Goal: Task Accomplishment & Management: Complete application form

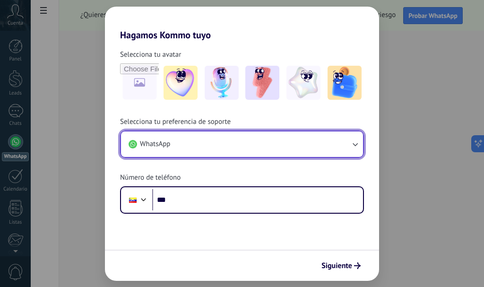
click at [357, 147] on icon "button" at bounding box center [354, 144] width 9 height 9
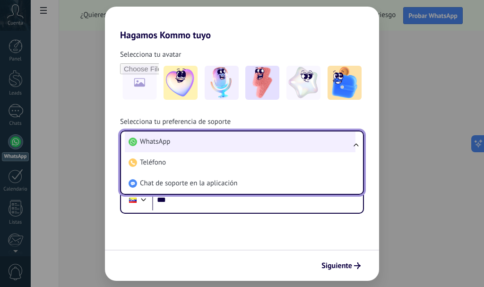
click at [228, 142] on li "WhatsApp" at bounding box center [240, 141] width 231 height 21
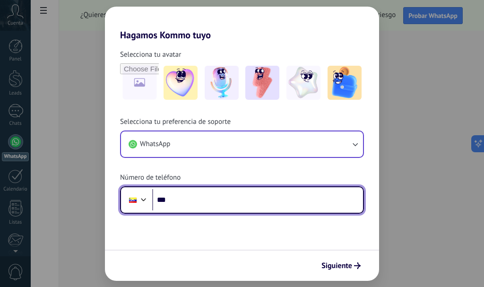
click at [207, 193] on input "***" at bounding box center [257, 200] width 211 height 22
type input "**********"
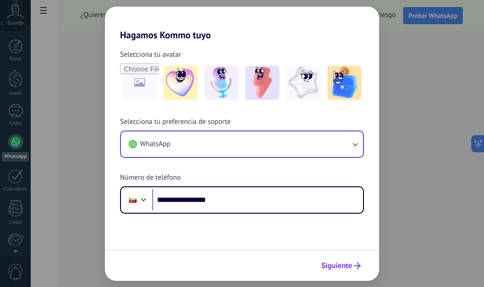
click at [343, 269] on span "Siguiente" at bounding box center [337, 266] width 31 height 7
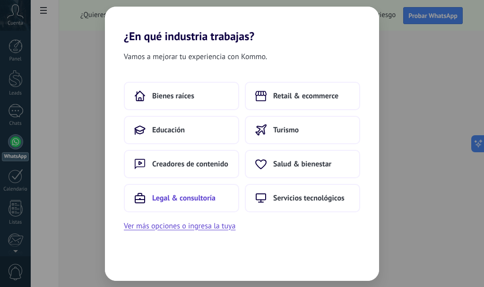
click at [202, 203] on button "Legal & consultoría" at bounding box center [181, 198] width 115 height 28
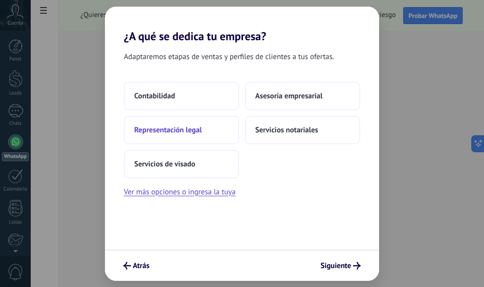
click at [195, 129] on span "Representación legal" at bounding box center [168, 129] width 68 height 9
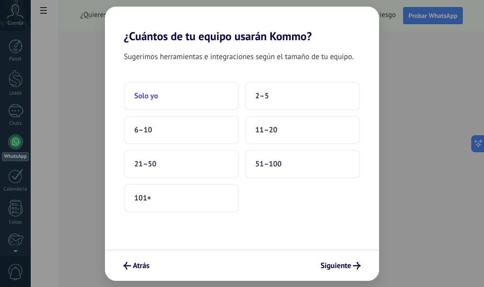
click at [177, 96] on button "Solo yo" at bounding box center [181, 96] width 115 height 28
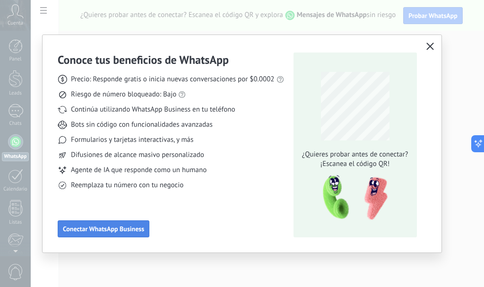
click at [103, 232] on span "Conectar WhatsApp Business" at bounding box center [103, 229] width 81 height 7
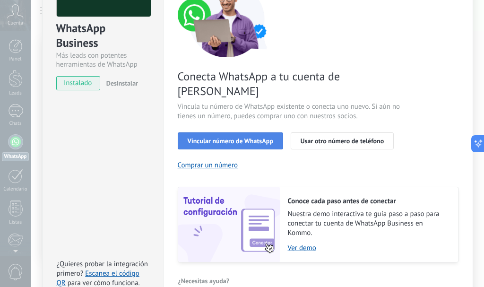
scroll to position [95, 0]
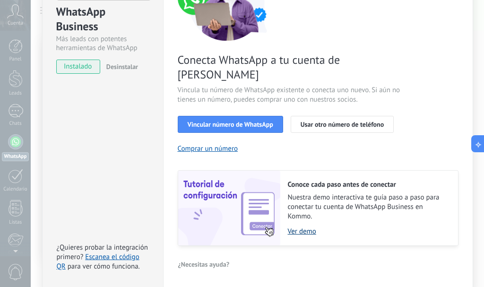
click at [297, 227] on link "Ver demo" at bounding box center [368, 231] width 161 height 9
